Goal: Task Accomplishment & Management: Manage account settings

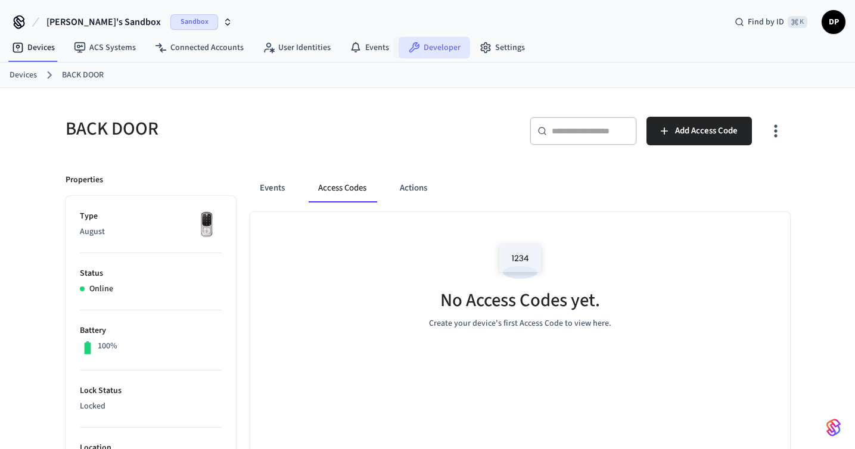
click at [435, 45] on link "Developer" at bounding box center [435, 47] width 72 height 21
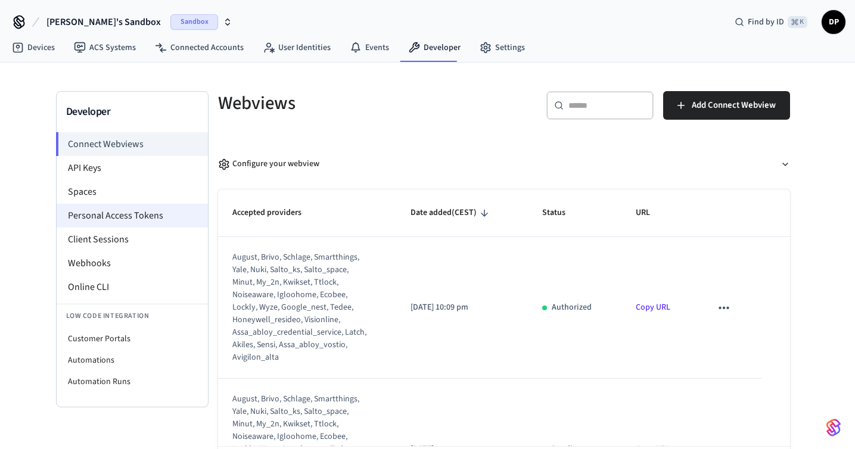
click at [144, 220] on li "Personal Access Tokens" at bounding box center [132, 216] width 151 height 24
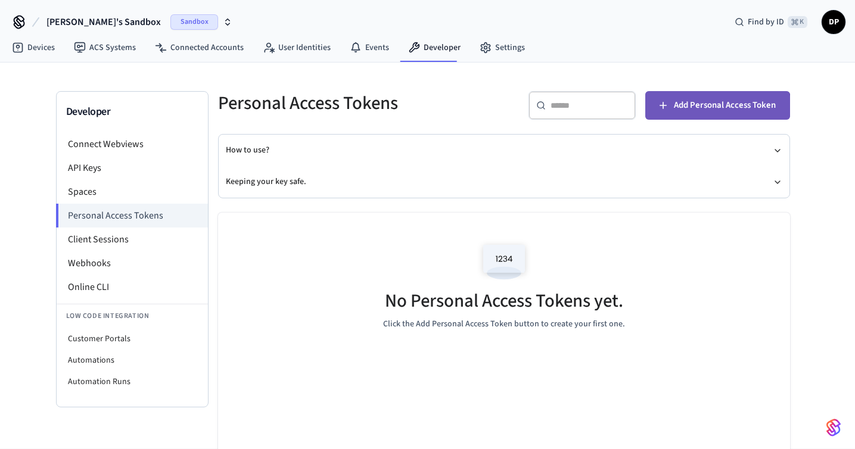
click at [693, 111] on span "Add Personal Access Token" at bounding box center [725, 105] width 102 height 15
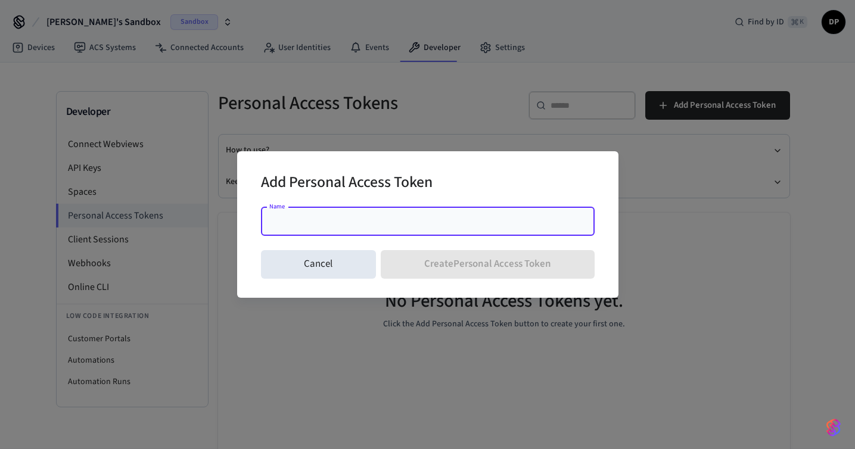
click at [353, 222] on input "Name" at bounding box center [428, 222] width 320 height 12
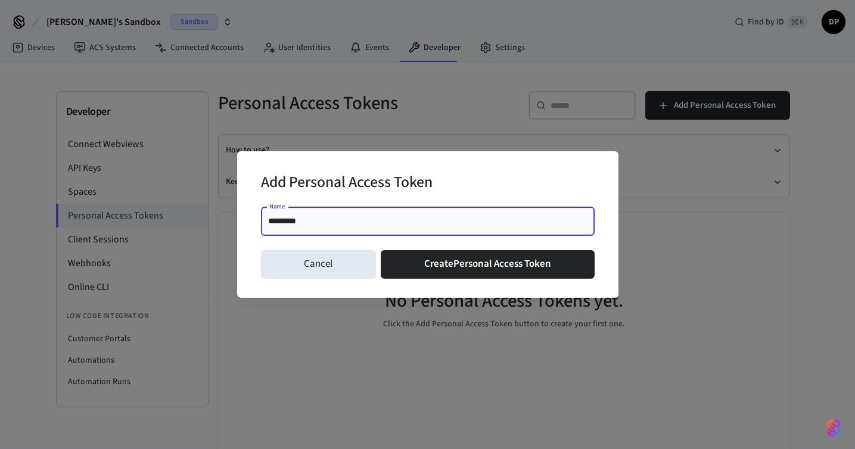
type input "**********"
click button "Create Personal Access Token" at bounding box center [488, 264] width 214 height 29
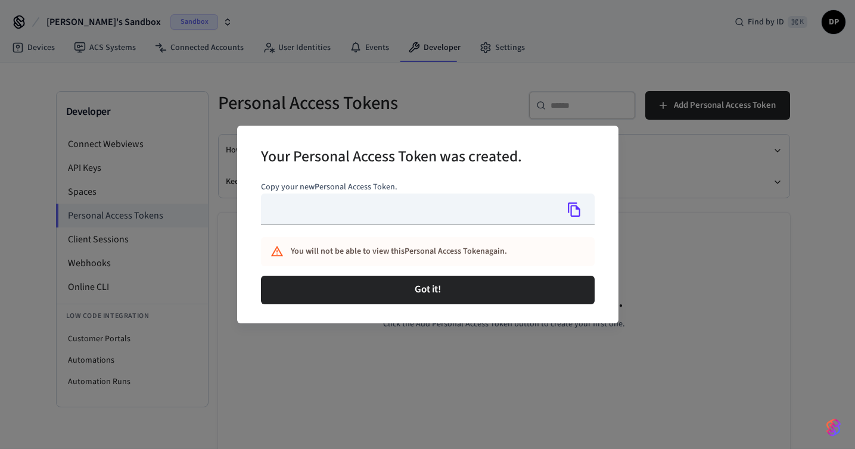
type input "**********"
click at [575, 208] on icon "Copy" at bounding box center [574, 209] width 15 height 15
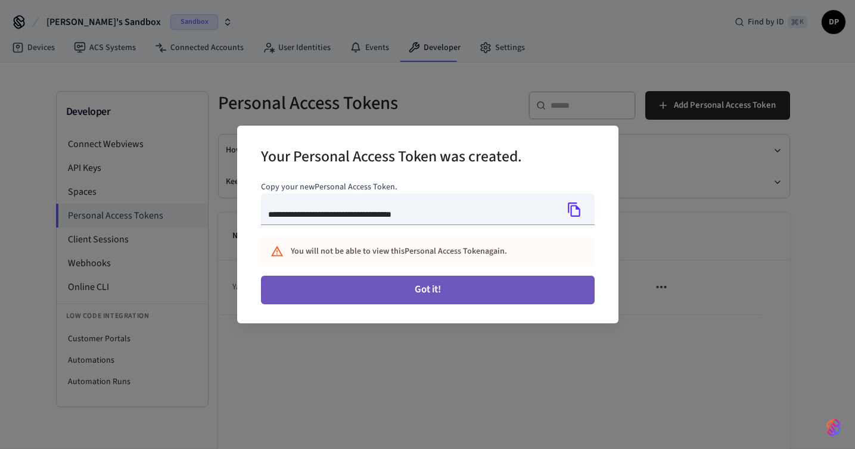
click at [479, 291] on button "Got it!" at bounding box center [428, 290] width 334 height 29
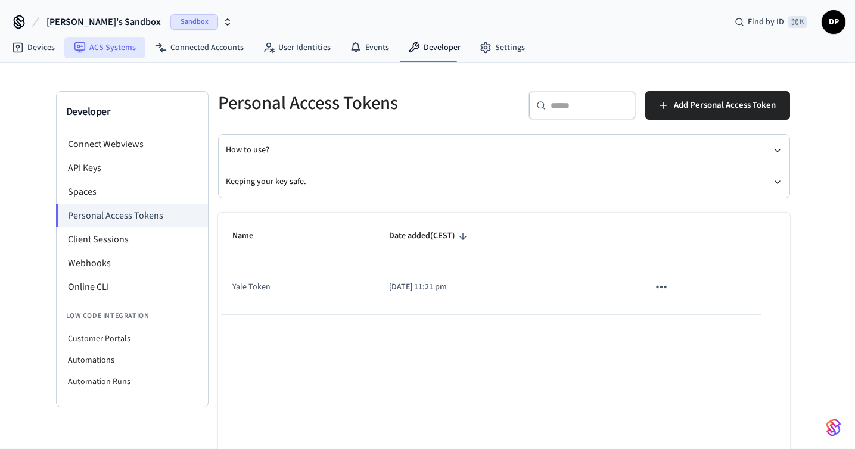
click at [111, 46] on link "ACS Systems" at bounding box center [104, 47] width 81 height 21
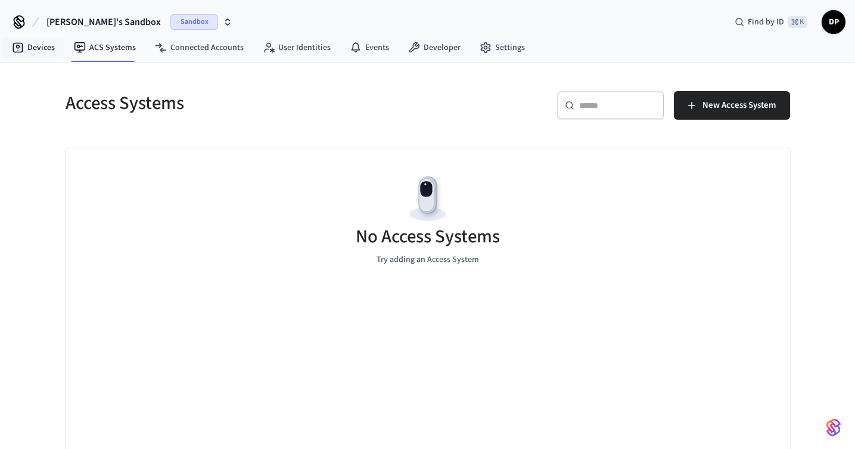
click at [43, 48] on link "Devices" at bounding box center [33, 47] width 62 height 21
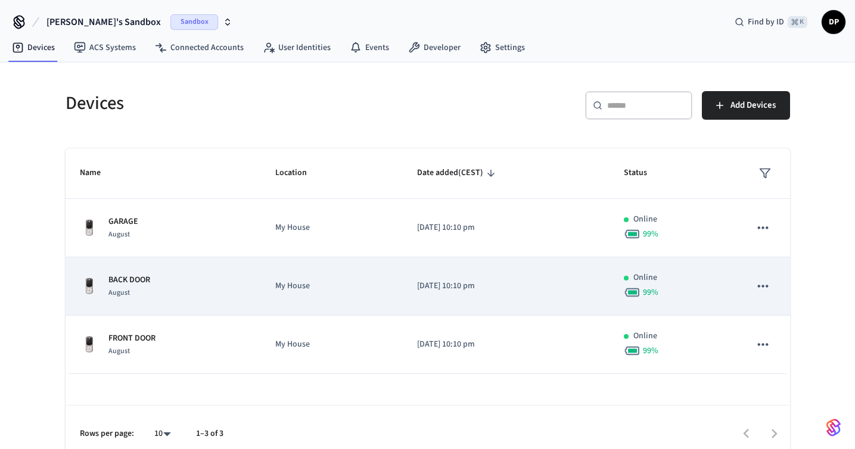
scroll to position [14, 0]
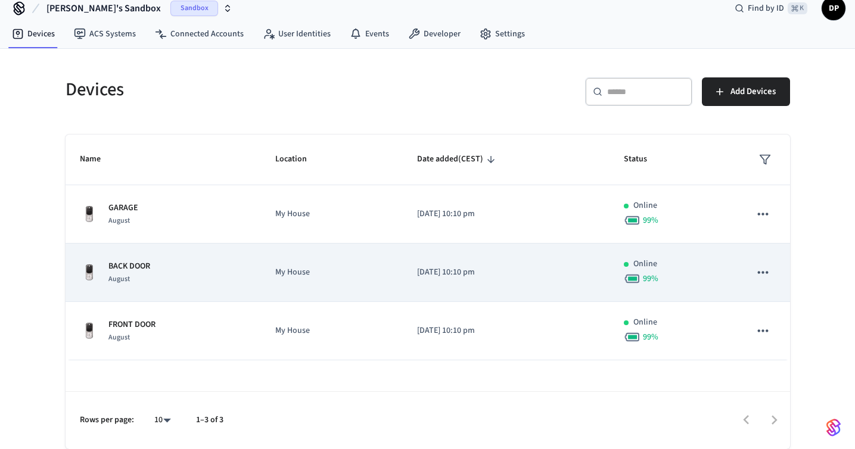
click at [454, 271] on p "[DATE] 10:10 pm" at bounding box center [506, 272] width 178 height 13
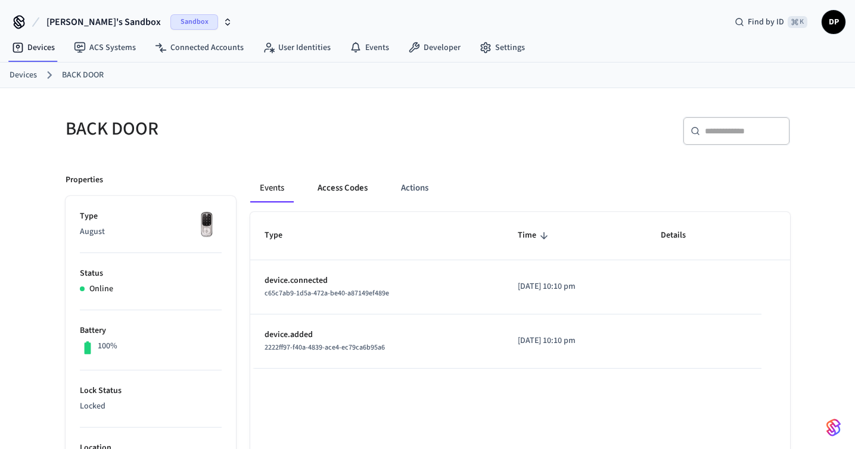
click at [352, 195] on button "Access Codes" at bounding box center [342, 188] width 69 height 29
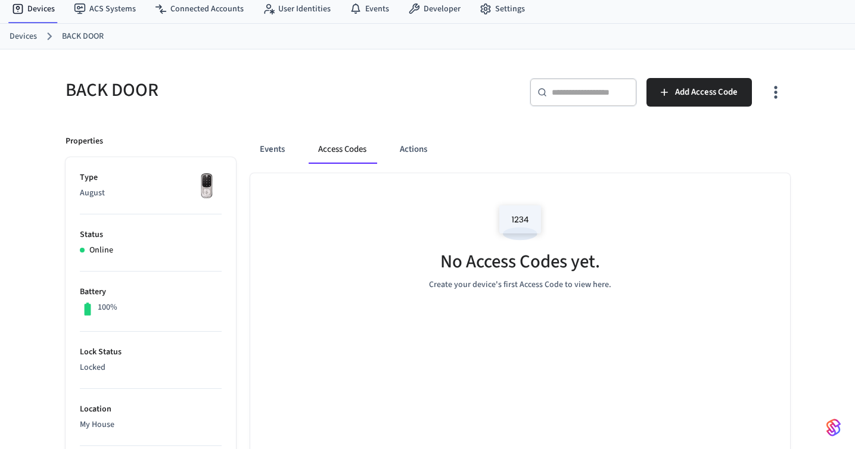
scroll to position [92, 0]
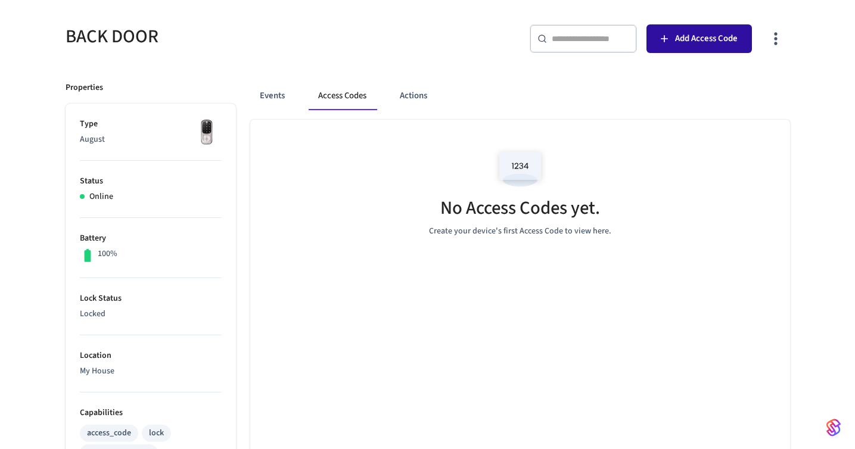
click at [693, 45] on span "Add Access Code" at bounding box center [706, 38] width 63 height 15
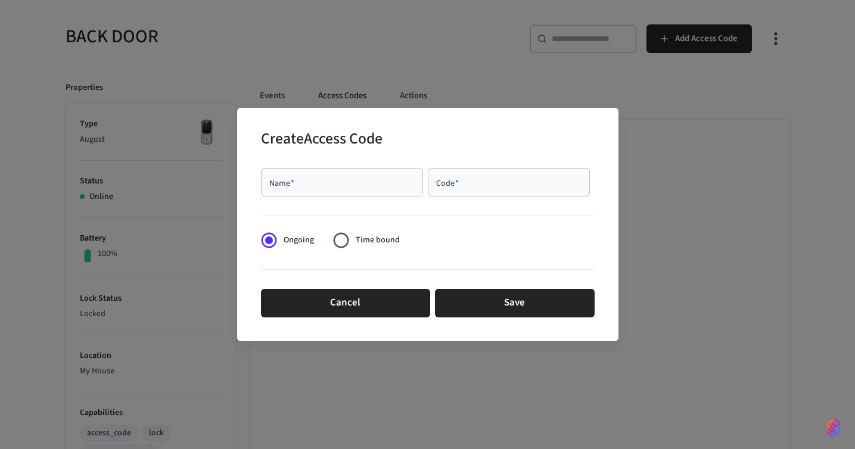
click at [366, 190] on div "Name   *" at bounding box center [342, 182] width 162 height 29
type input "*"
type input "*****"
click at [501, 184] on input "Code   *" at bounding box center [509, 182] width 148 height 12
type input "******"
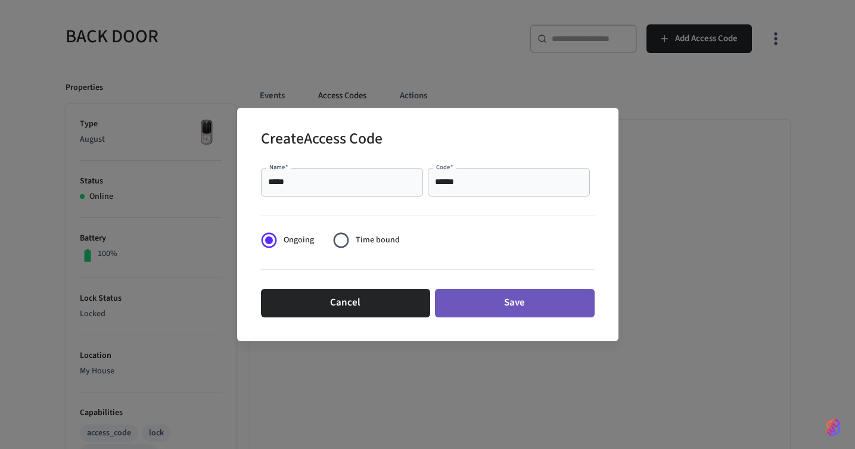
click at [501, 312] on button "Save" at bounding box center [515, 303] width 160 height 29
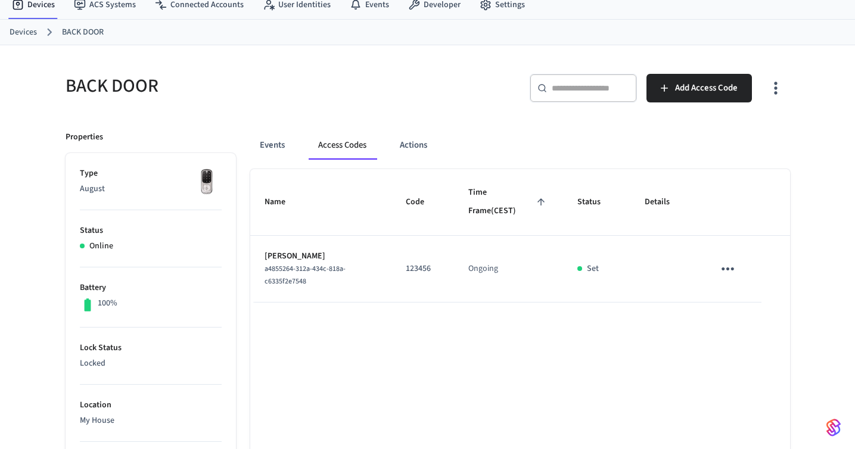
scroll to position [42, 0]
click at [732, 269] on icon "sticky table" at bounding box center [728, 269] width 13 height 3
click at [315, 284] on div at bounding box center [427, 224] width 855 height 449
click at [304, 283] on span "a4855264-312a-434c-818a-c6335f2e7548" at bounding box center [305, 276] width 81 height 23
drag, startPoint x: 304, startPoint y: 283, endPoint x: 256, endPoint y: 269, distance: 49.8
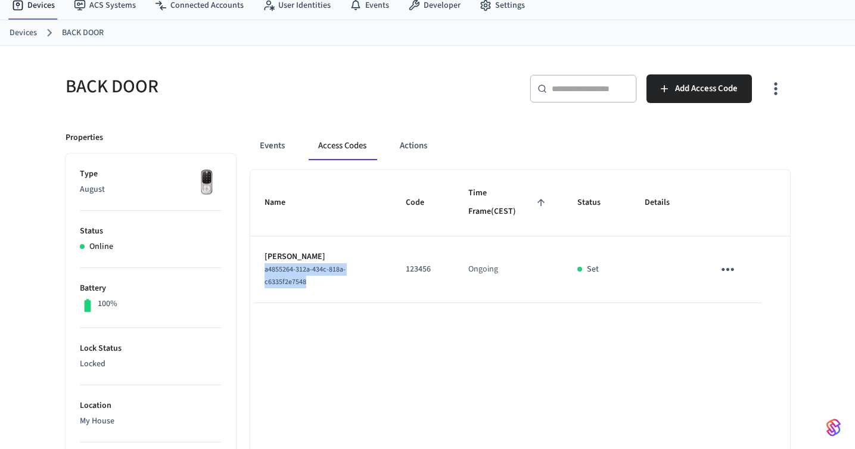
click at [256, 269] on td "Denis a4855264-312a-434c-818a-c6335f2e7548" at bounding box center [321, 270] width 142 height 67
click at [726, 269] on icon "sticky table" at bounding box center [728, 269] width 18 height 18
click at [749, 316] on li "Edit" at bounding box center [756, 305] width 57 height 32
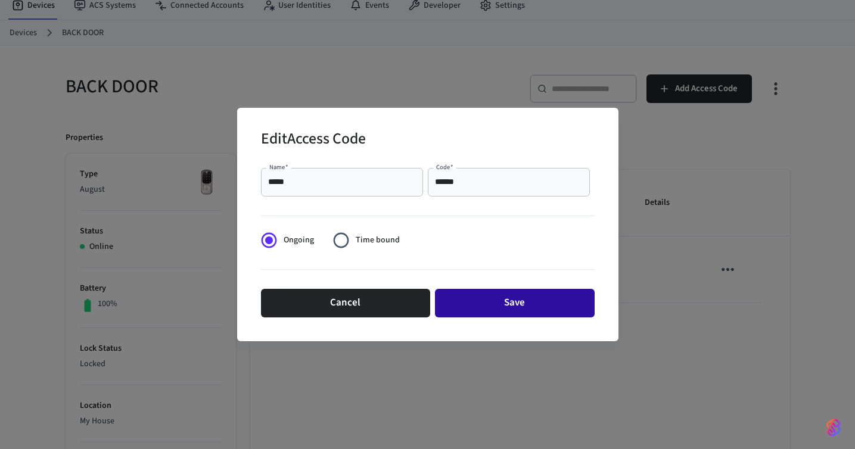
click at [487, 300] on button "Save" at bounding box center [515, 303] width 160 height 29
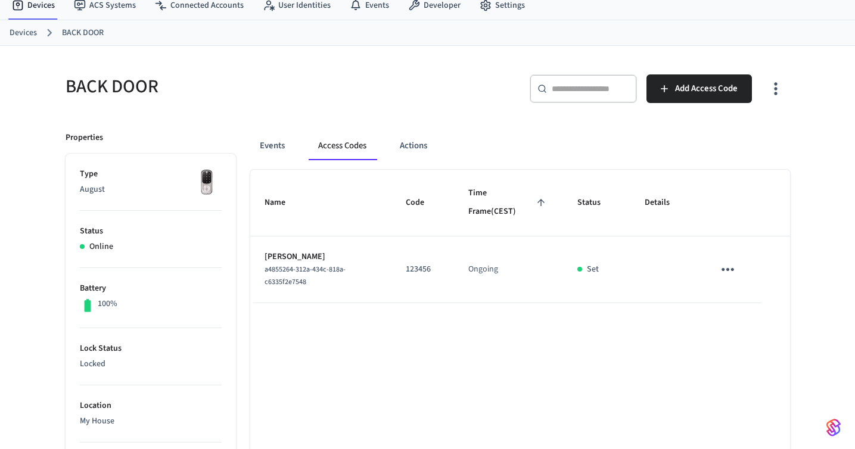
click at [731, 268] on icon "sticky table" at bounding box center [728, 269] width 13 height 3
click at [752, 293] on li "Edit" at bounding box center [759, 297] width 57 height 32
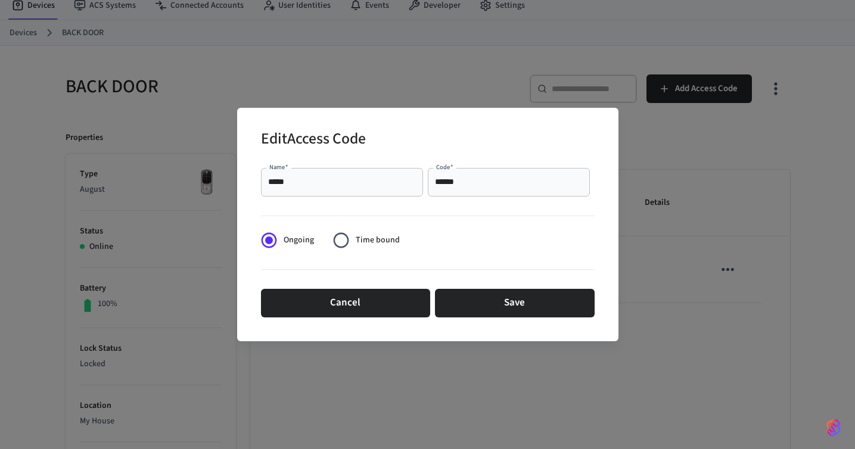
click at [474, 184] on input "******" at bounding box center [509, 182] width 148 height 12
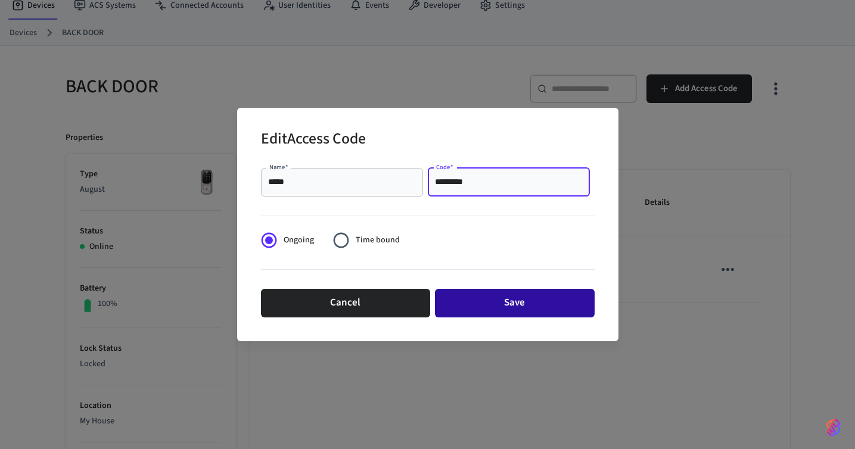
type input "*********"
click at [485, 305] on button "Save" at bounding box center [515, 303] width 160 height 29
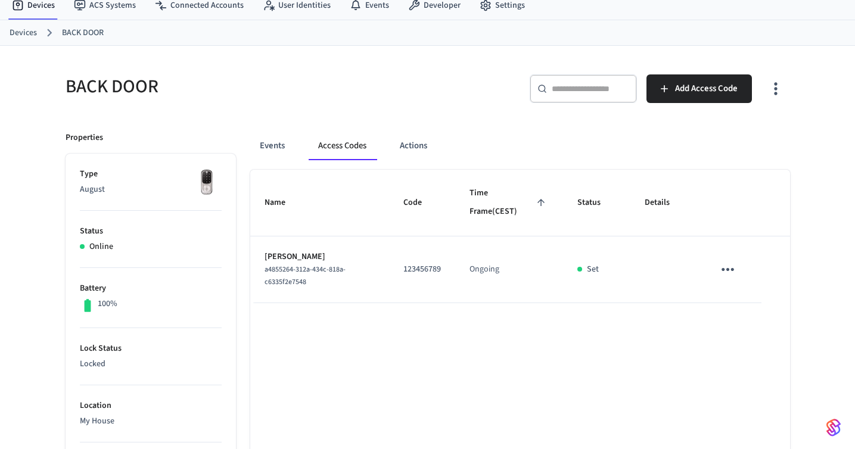
click at [738, 271] on button "sticky table" at bounding box center [728, 270] width 28 height 28
click at [583, 349] on div at bounding box center [427, 224] width 855 height 449
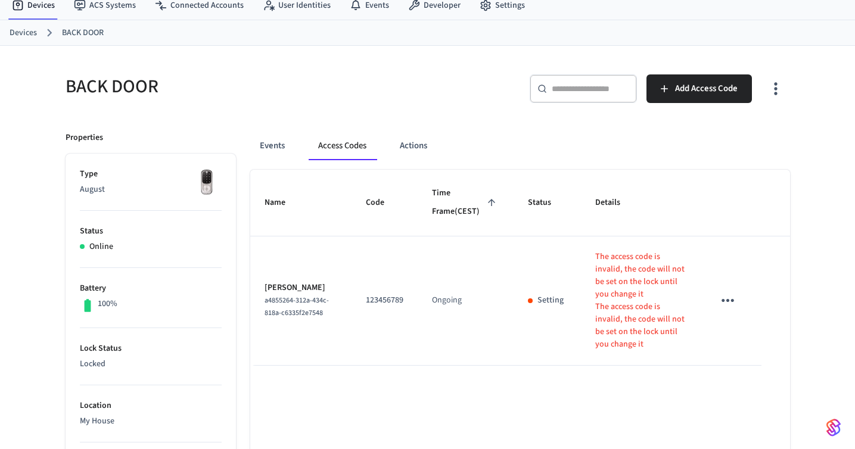
click at [722, 305] on icon "sticky table" at bounding box center [728, 300] width 18 height 18
click at [740, 349] on li "Edit" at bounding box center [756, 342] width 57 height 32
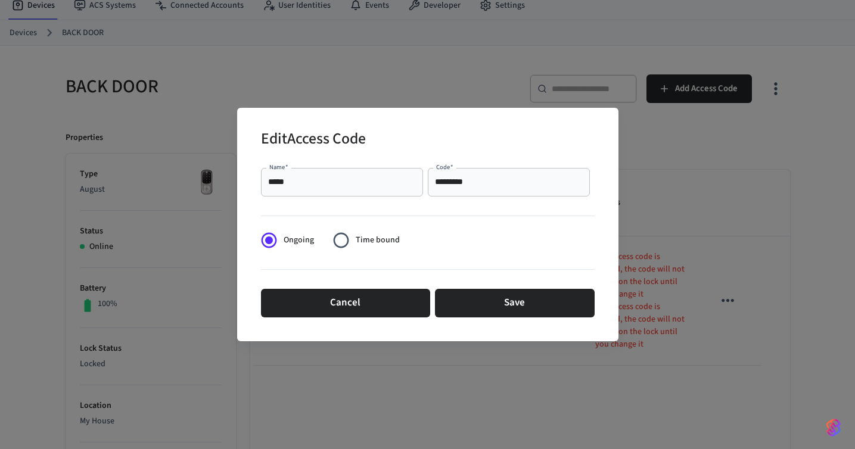
click at [519, 184] on input "*********" at bounding box center [509, 182] width 148 height 12
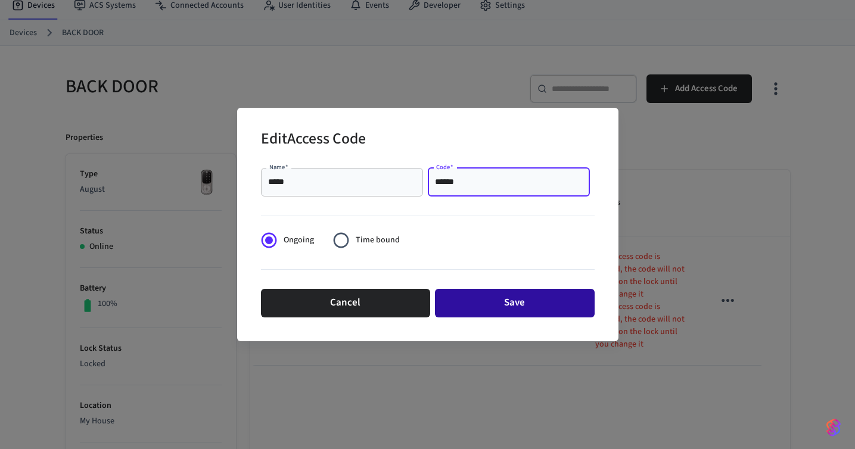
type input "******"
click at [518, 297] on button "Save" at bounding box center [515, 303] width 160 height 29
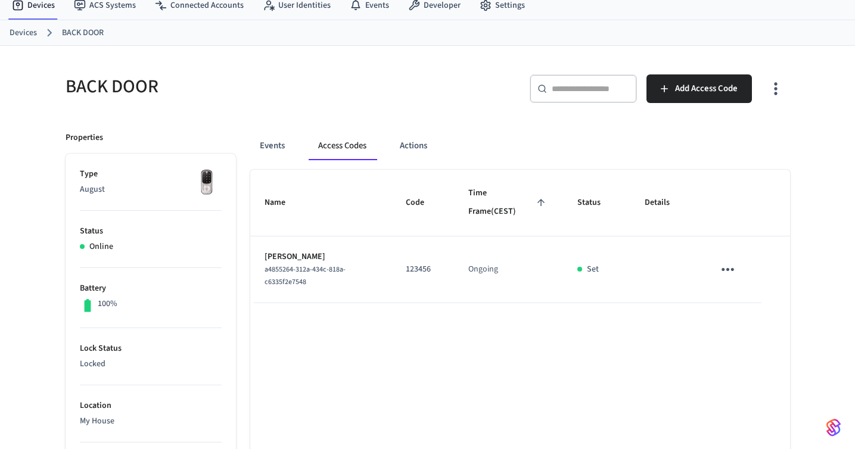
scroll to position [0, 0]
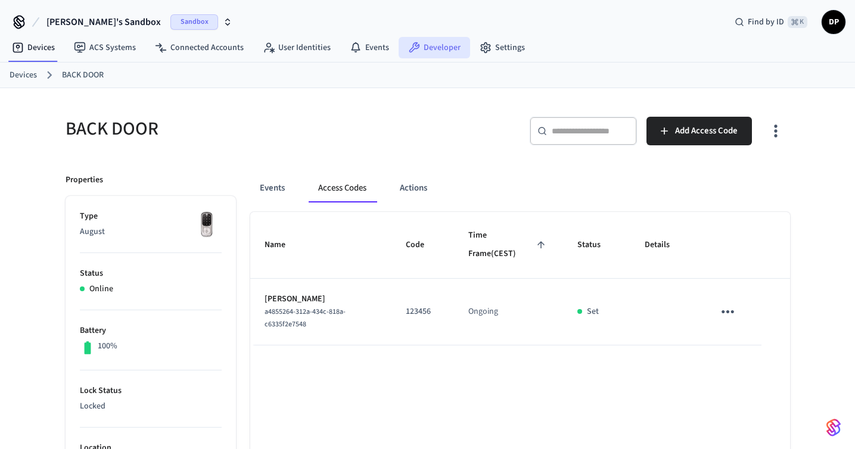
click at [441, 42] on link "Developer" at bounding box center [435, 47] width 72 height 21
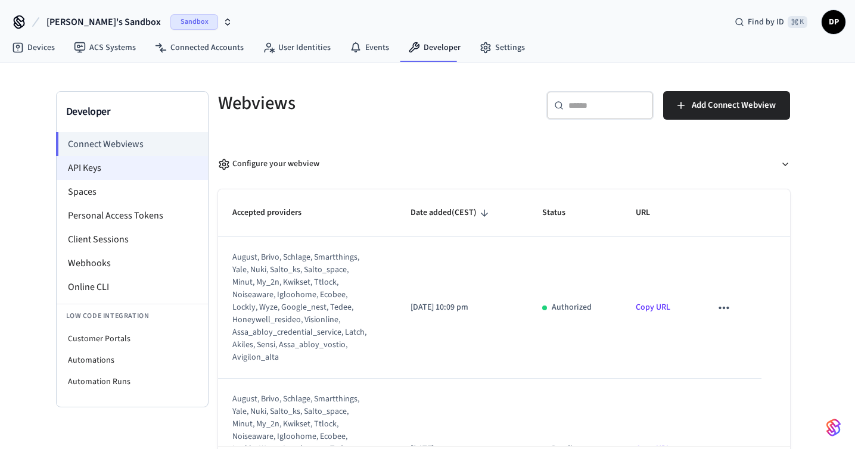
click at [152, 176] on li "API Keys" at bounding box center [132, 168] width 151 height 24
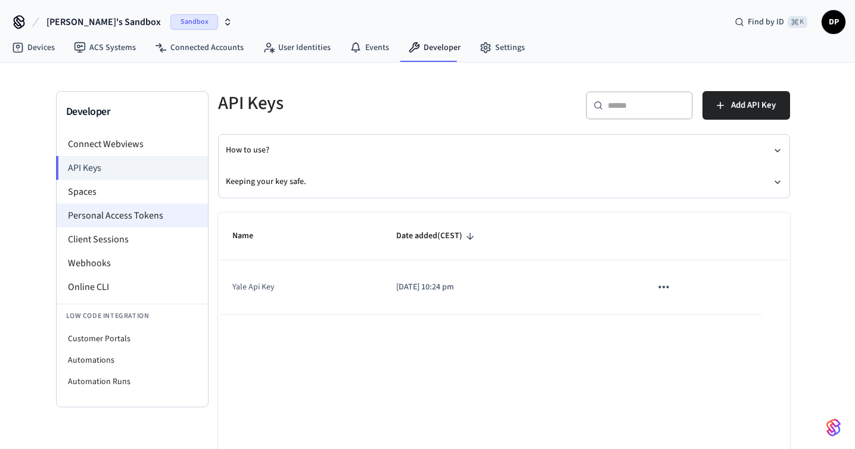
click at [147, 216] on li "Personal Access Tokens" at bounding box center [132, 216] width 151 height 24
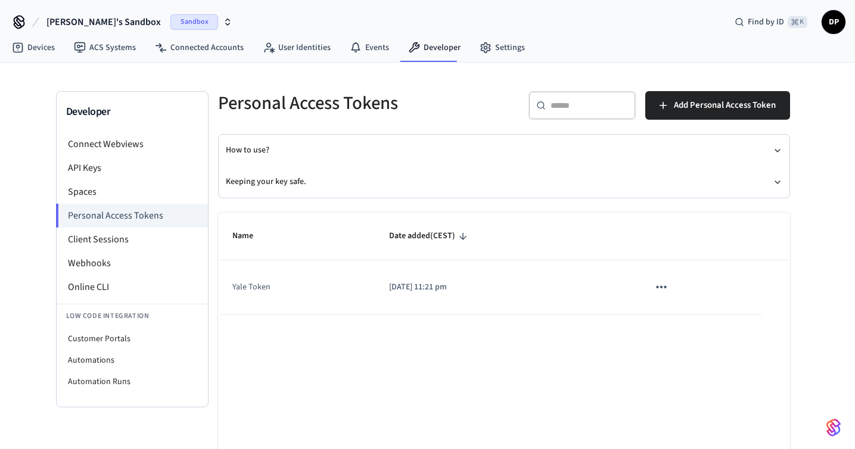
click at [666, 290] on icon "sticky table" at bounding box center [661, 287] width 15 height 15
click at [684, 368] on li "Delete" at bounding box center [686, 367] width 57 height 38
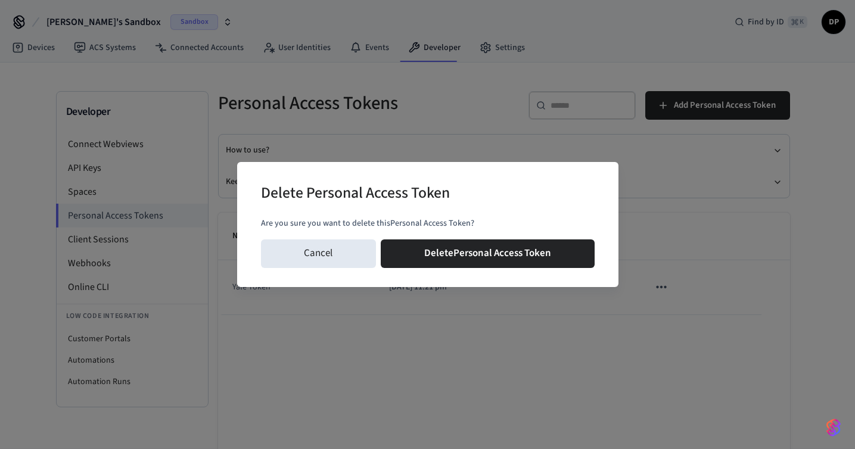
click at [552, 235] on div "Cancel Delete Personal Access Token" at bounding box center [428, 254] width 334 height 38
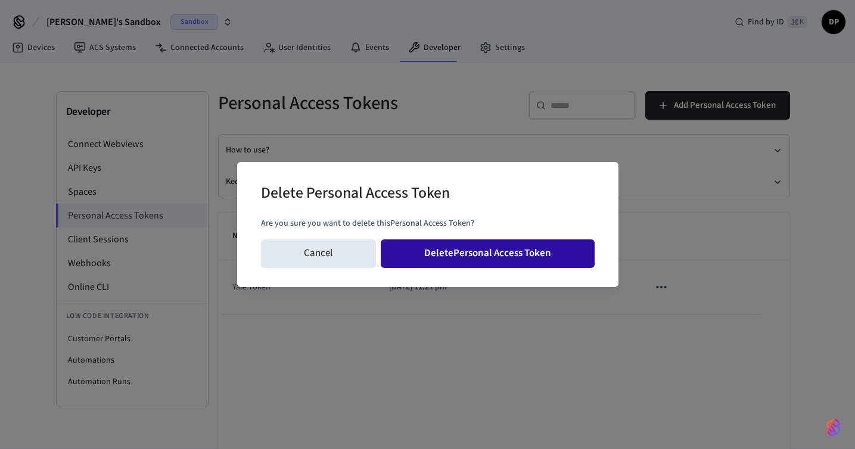
click at [542, 249] on button "Delete Personal Access Token" at bounding box center [488, 254] width 214 height 29
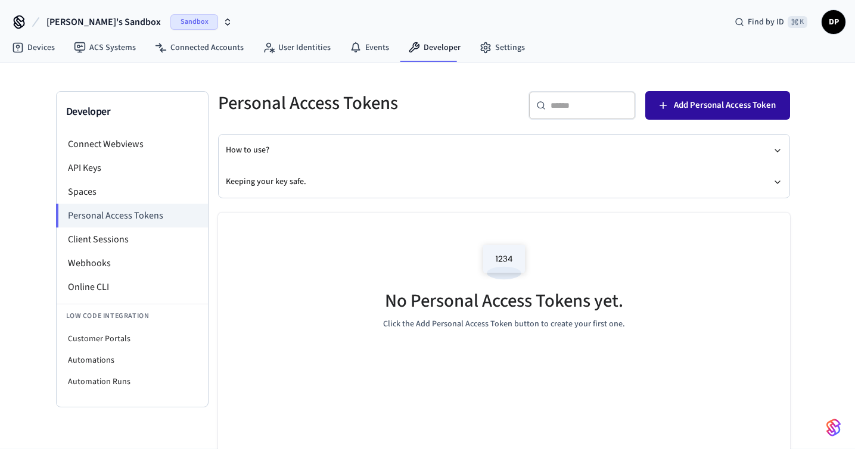
click at [686, 110] on span "Add Personal Access Token" at bounding box center [725, 105] width 102 height 15
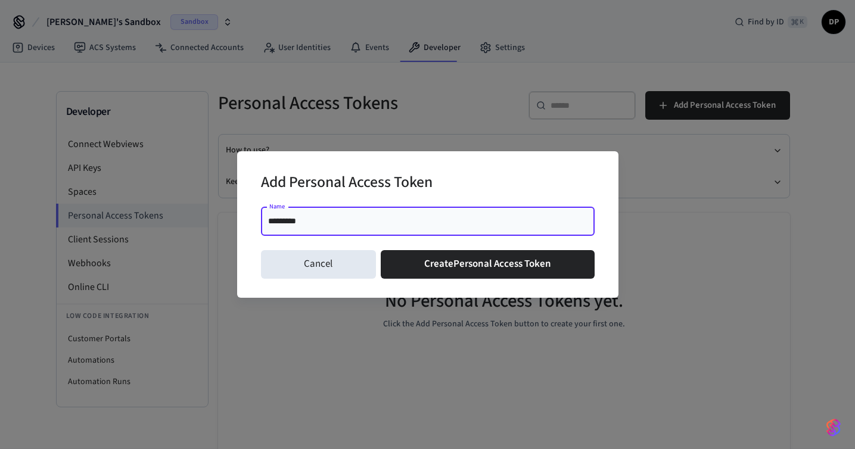
type input "**********"
click button "Create Personal Access Token" at bounding box center [488, 264] width 214 height 29
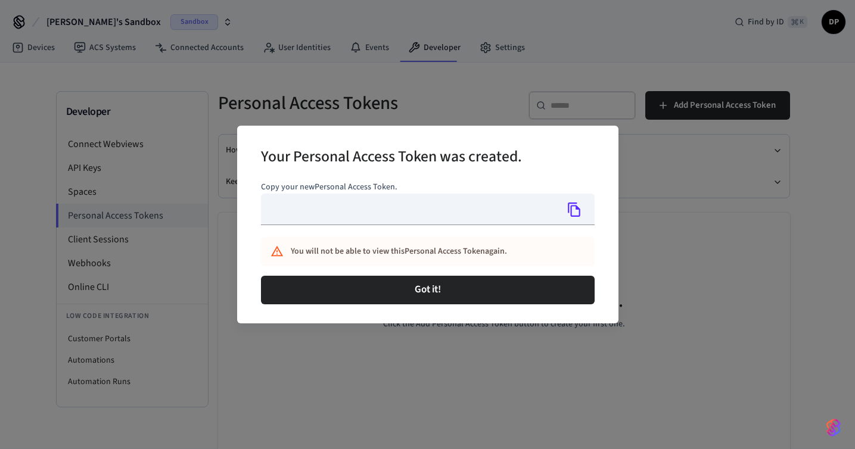
type input "**********"
click at [575, 210] on icon "Copy" at bounding box center [574, 209] width 15 height 15
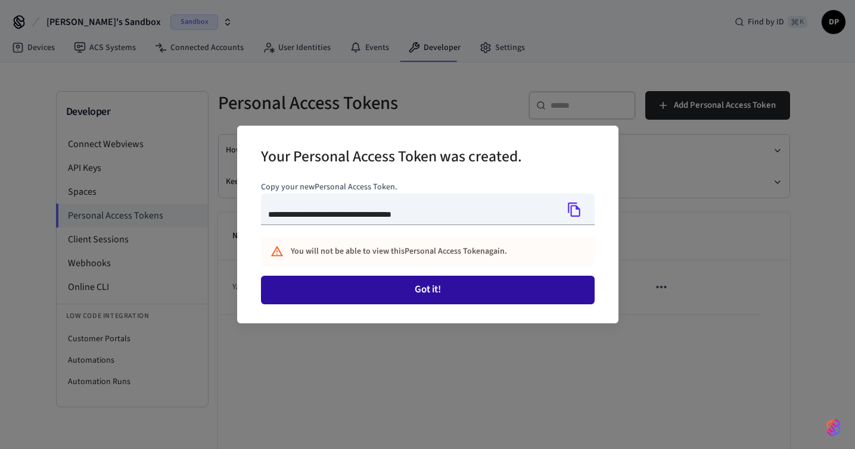
click at [483, 284] on button "Got it!" at bounding box center [428, 290] width 334 height 29
